Goal: Task Accomplishment & Management: Manage account settings

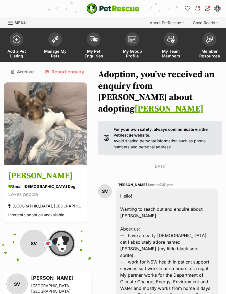
click at [93, 46] on link "My Pet Enquiries" at bounding box center [93, 46] width 39 height 33
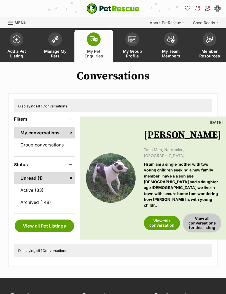
click at [160, 216] on link "View this conversation" at bounding box center [162, 223] width 36 height 14
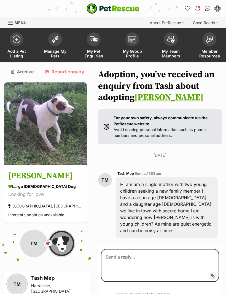
click at [54, 46] on link "Manage My Pets" at bounding box center [55, 46] width 39 height 33
